Goal: Information Seeking & Learning: Check status

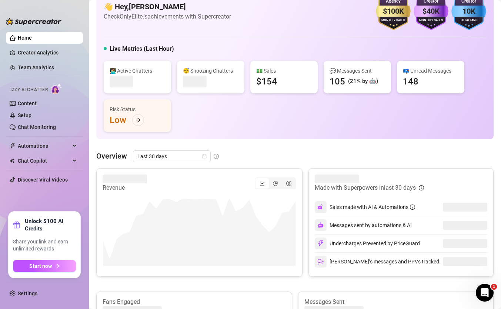
scroll to position [26, 0]
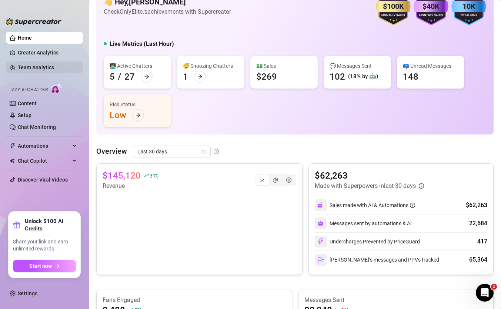
click at [54, 69] on link "Team Analytics" at bounding box center [36, 67] width 36 height 6
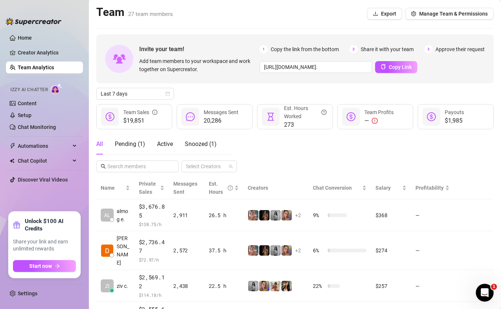
click at [49, 153] on ul "Home Creator Analytics Team Analytics Izzy AI Chatter Content Setup Chat Monito…" at bounding box center [44, 119] width 77 height 180
click at [49, 150] on span "Automations" at bounding box center [44, 146] width 53 height 12
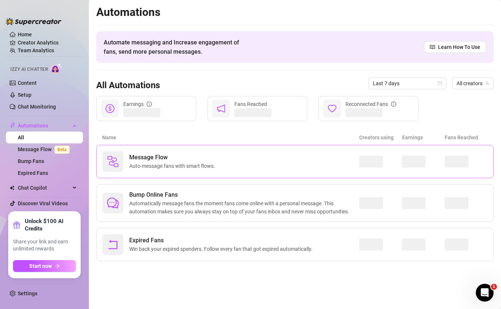
click at [206, 171] on div "Message Flow Auto-message fans with smart flows." at bounding box center [231, 161] width 257 height 21
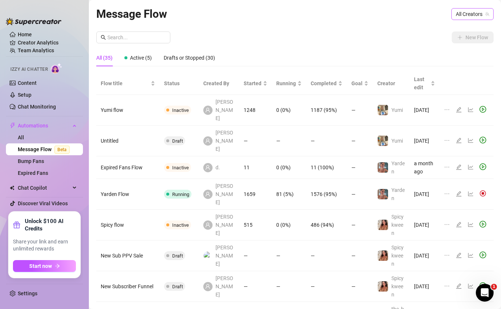
click at [463, 17] on span "All Creators" at bounding box center [472, 14] width 33 height 11
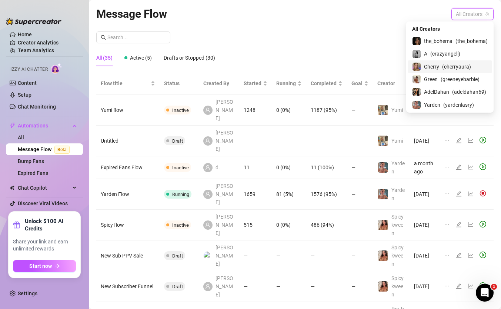
click at [447, 69] on span "( cherryaura )" at bounding box center [456, 67] width 29 height 8
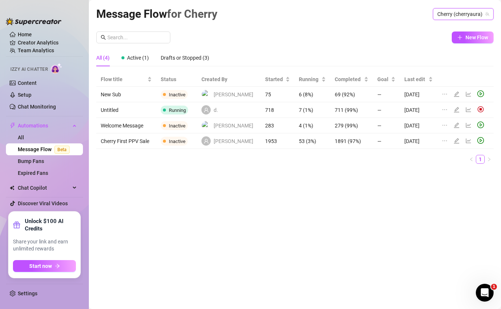
click at [460, 14] on span "Cherry (cherryaura)" at bounding box center [463, 14] width 52 height 11
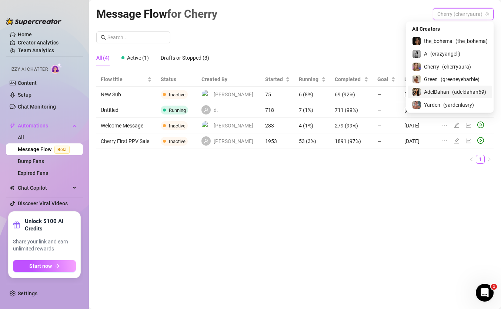
click at [441, 94] on span "AdelDahan" at bounding box center [436, 92] width 25 height 8
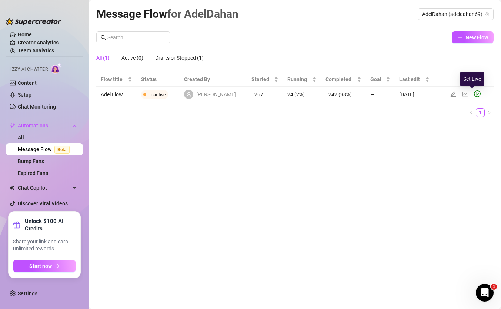
click at [474, 93] on icon "play-circle" at bounding box center [477, 93] width 7 height 7
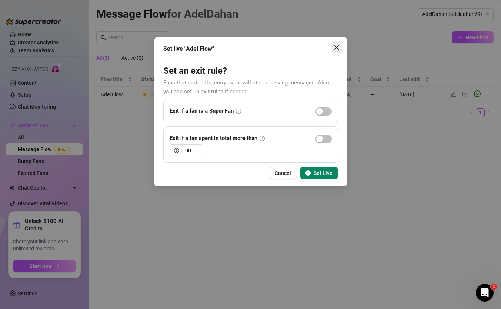
click at [337, 47] on icon "close" at bounding box center [337, 47] width 6 height 6
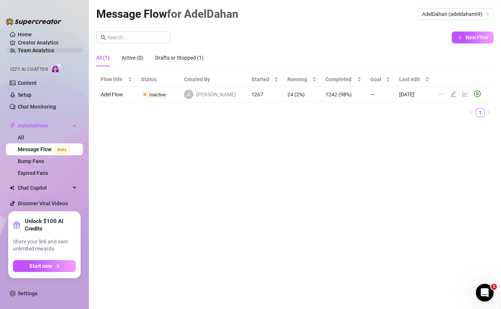
click at [47, 48] on link "Team Analytics" at bounding box center [36, 50] width 36 height 6
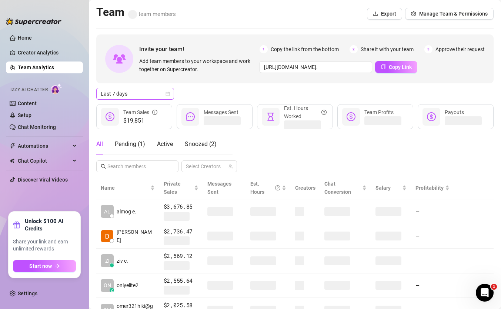
click at [140, 96] on span "Last 7 days" at bounding box center [135, 93] width 69 height 11
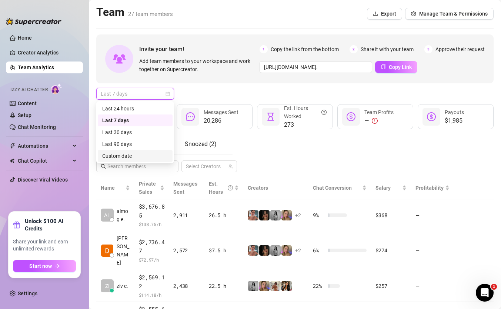
click at [135, 153] on div "Custom date" at bounding box center [135, 156] width 66 height 8
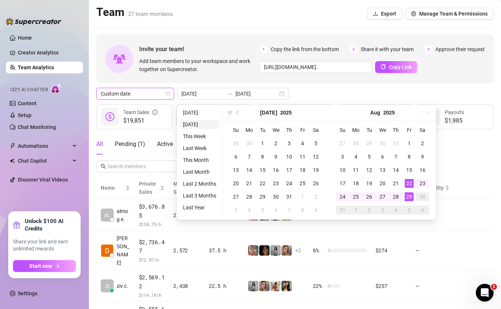
type input "[DATE]"
click at [203, 115] on li "[DATE]" at bounding box center [199, 112] width 39 height 9
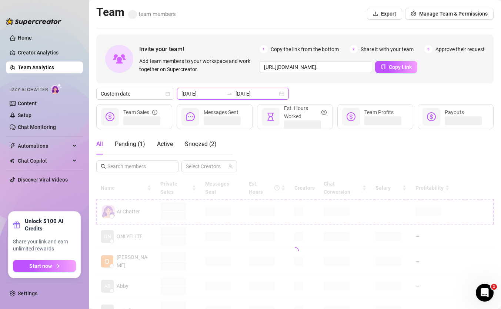
click at [206, 93] on input "[DATE]" at bounding box center [202, 94] width 42 height 8
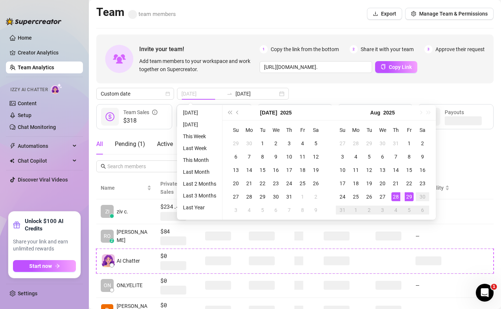
click at [395, 197] on div "28" at bounding box center [395, 196] width 9 height 9
click at [407, 197] on div "29" at bounding box center [409, 196] width 9 height 9
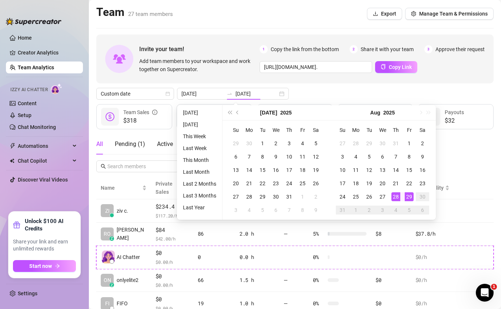
type input "[DATE]"
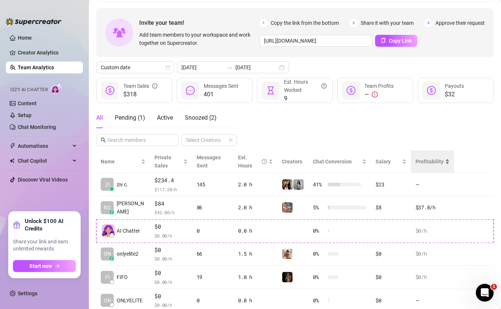
scroll to position [34, 0]
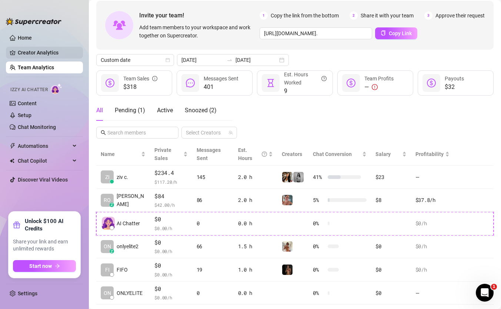
click at [60, 52] on link "Creator Analytics" at bounding box center [47, 53] width 59 height 12
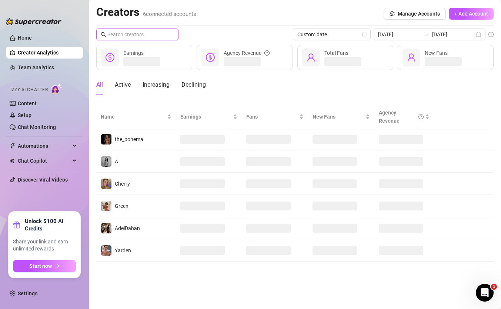
click at [157, 36] on input "text" at bounding box center [137, 34] width 61 height 8
click at [429, 36] on icon "swap-right" at bounding box center [426, 34] width 6 height 6
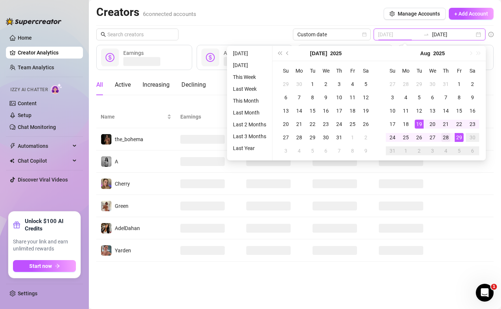
type input "[DATE]"
click at [444, 139] on div "28" at bounding box center [445, 137] width 9 height 9
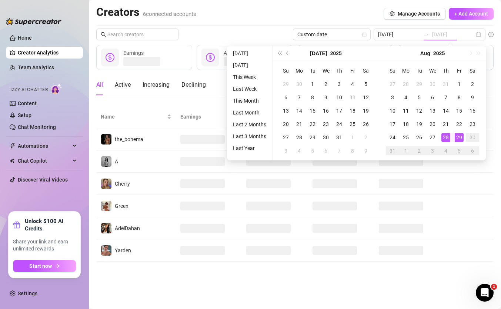
click at [456, 139] on div "29" at bounding box center [459, 137] width 9 height 9
